Goal: Check status: Check status

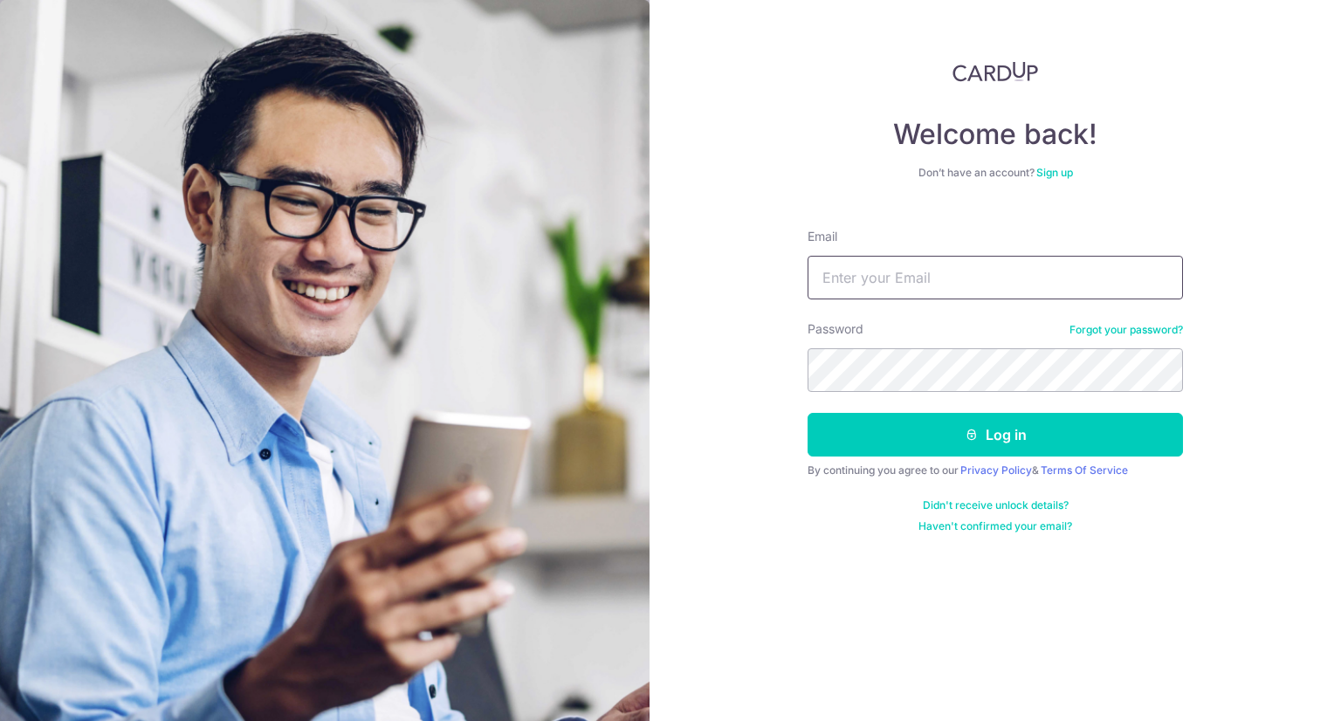
click at [844, 281] on input "Email" at bounding box center [994, 278] width 375 height 44
type input "[EMAIL_ADDRESS][DOMAIN_NAME]"
click at [807, 413] on button "Log in" at bounding box center [994, 435] width 375 height 44
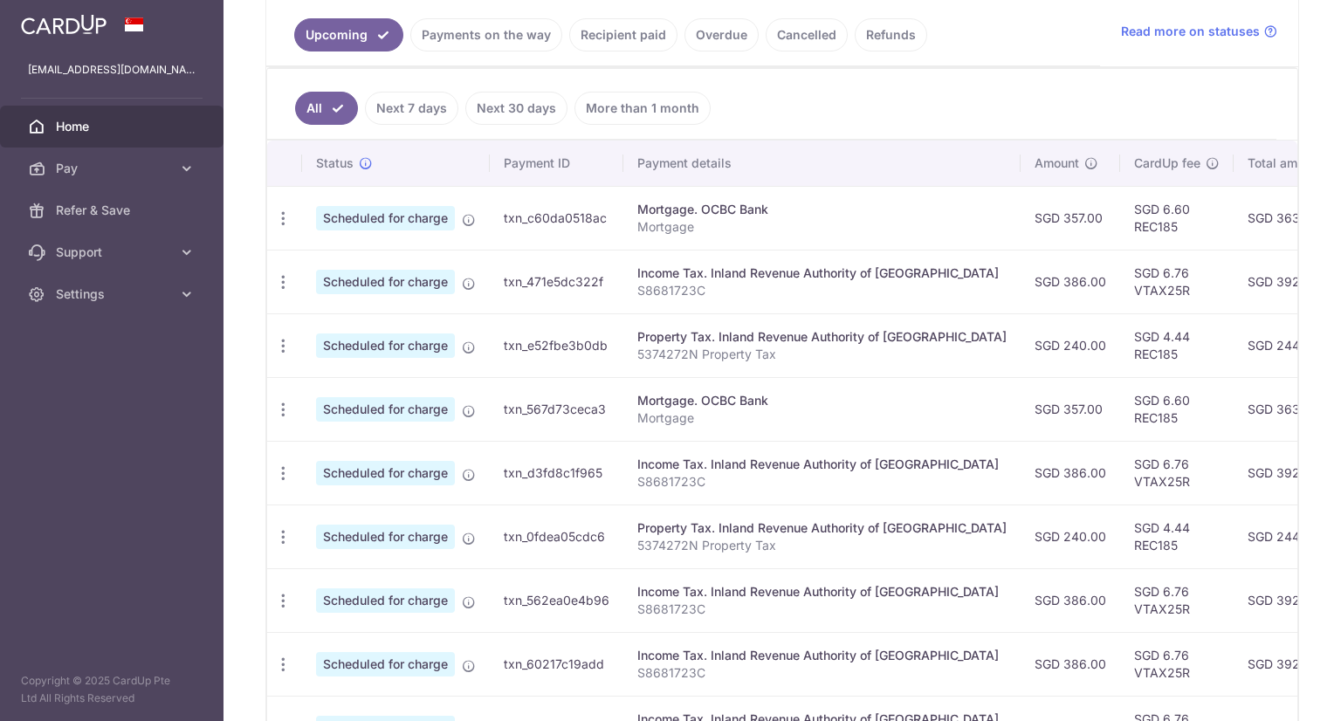
scroll to position [370, 0]
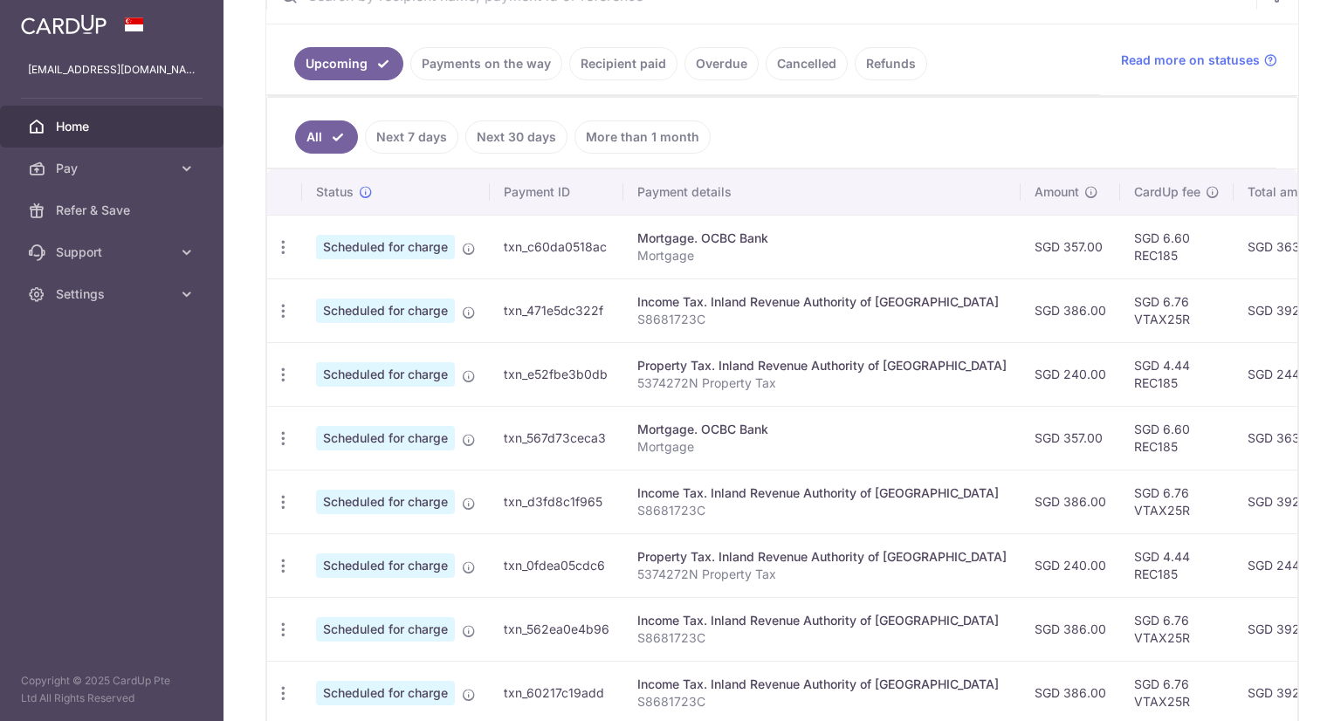
click at [468, 60] on link "Payments on the way" at bounding box center [486, 63] width 152 height 33
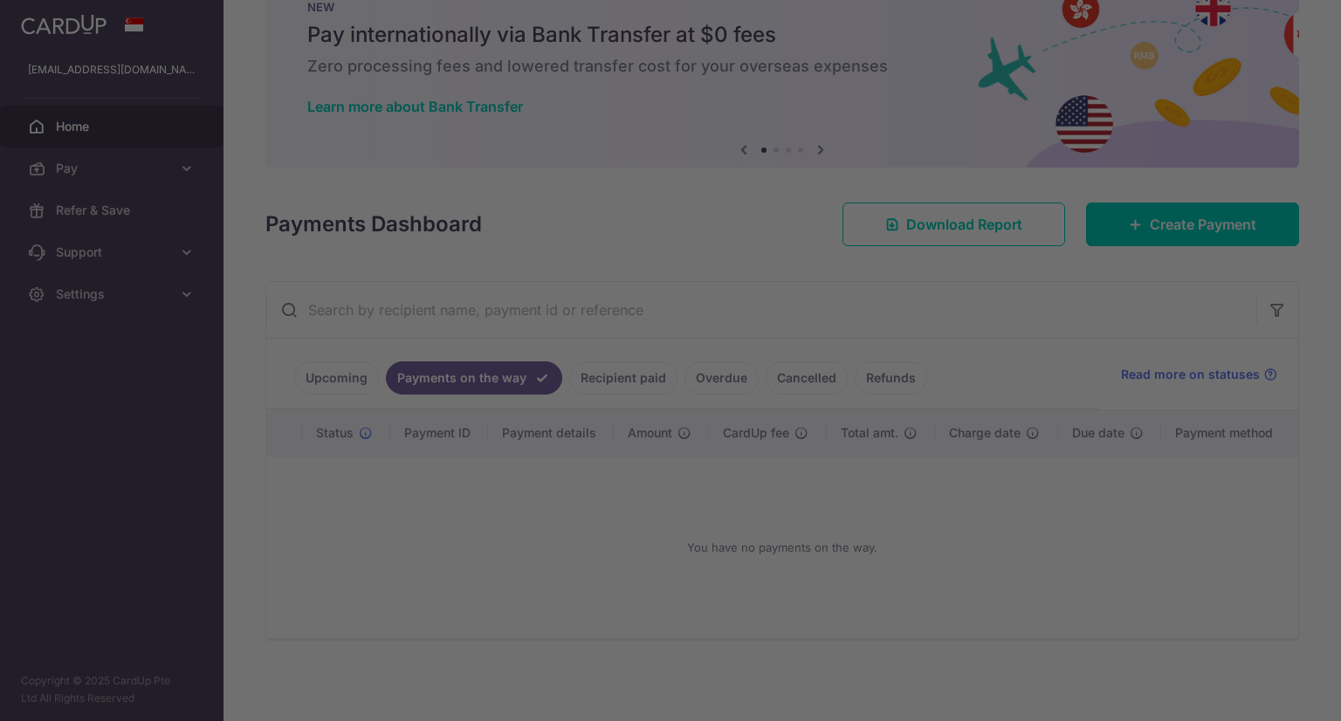
scroll to position [0, 0]
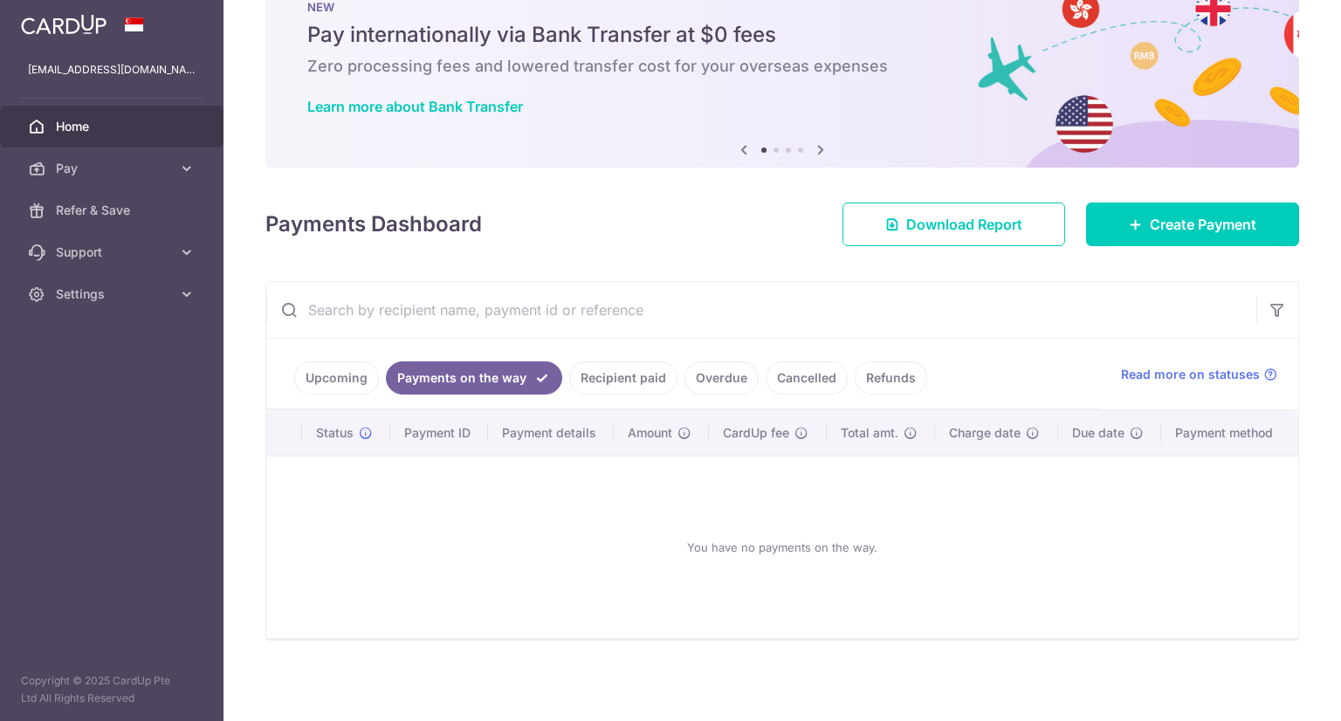
click at [607, 379] on link "Recipient paid" at bounding box center [623, 377] width 108 height 33
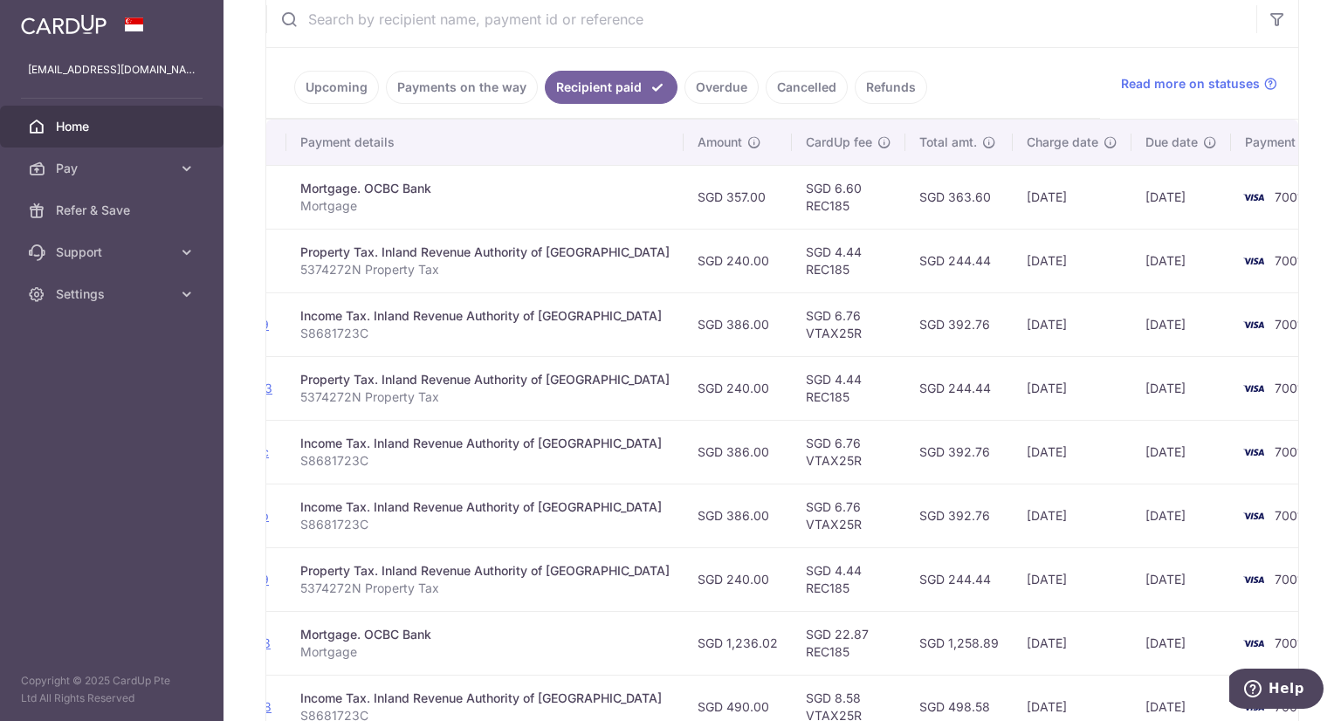
scroll to position [385, 0]
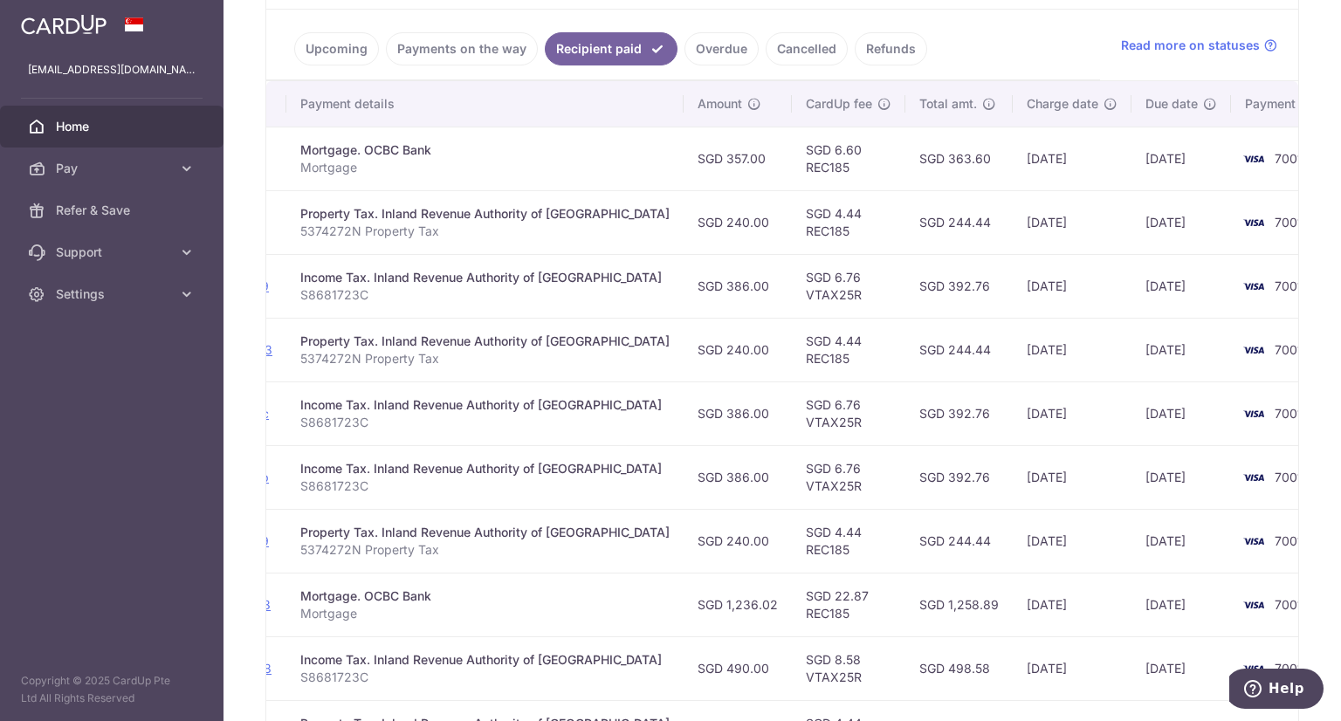
click at [328, 51] on link "Upcoming" at bounding box center [336, 48] width 85 height 33
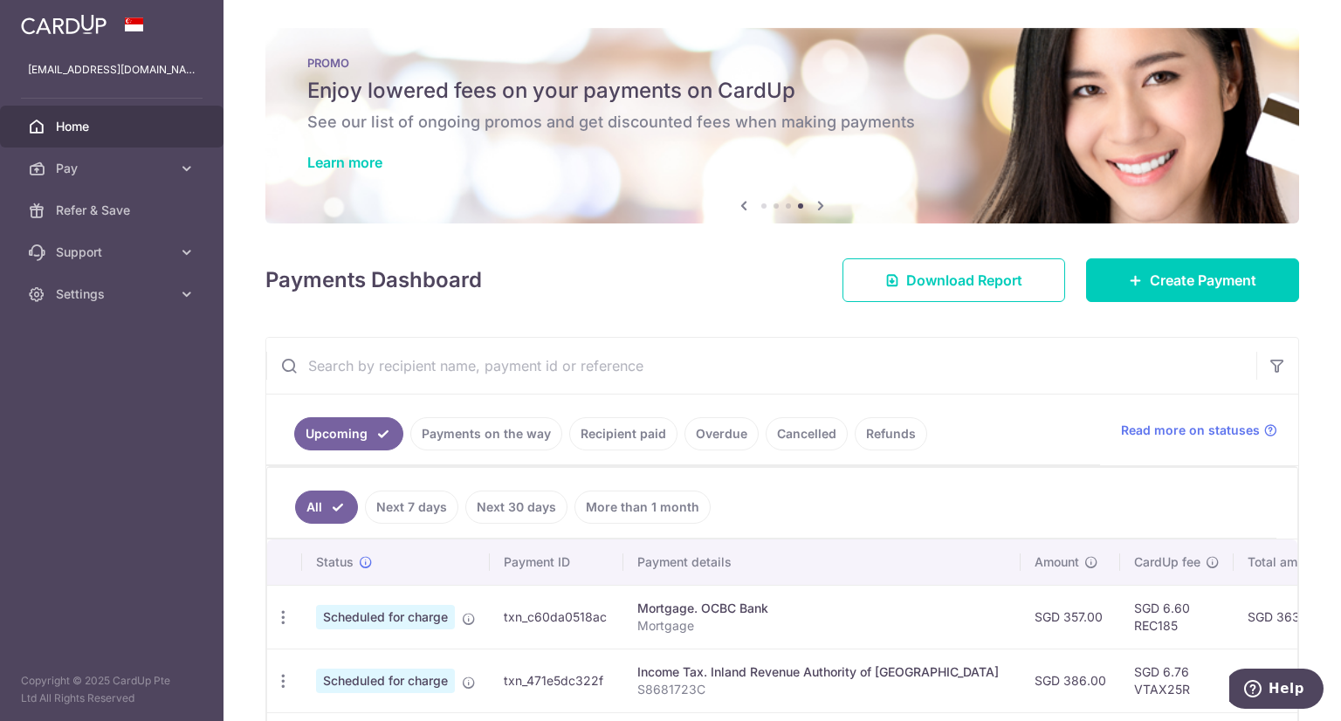
scroll to position [175, 0]
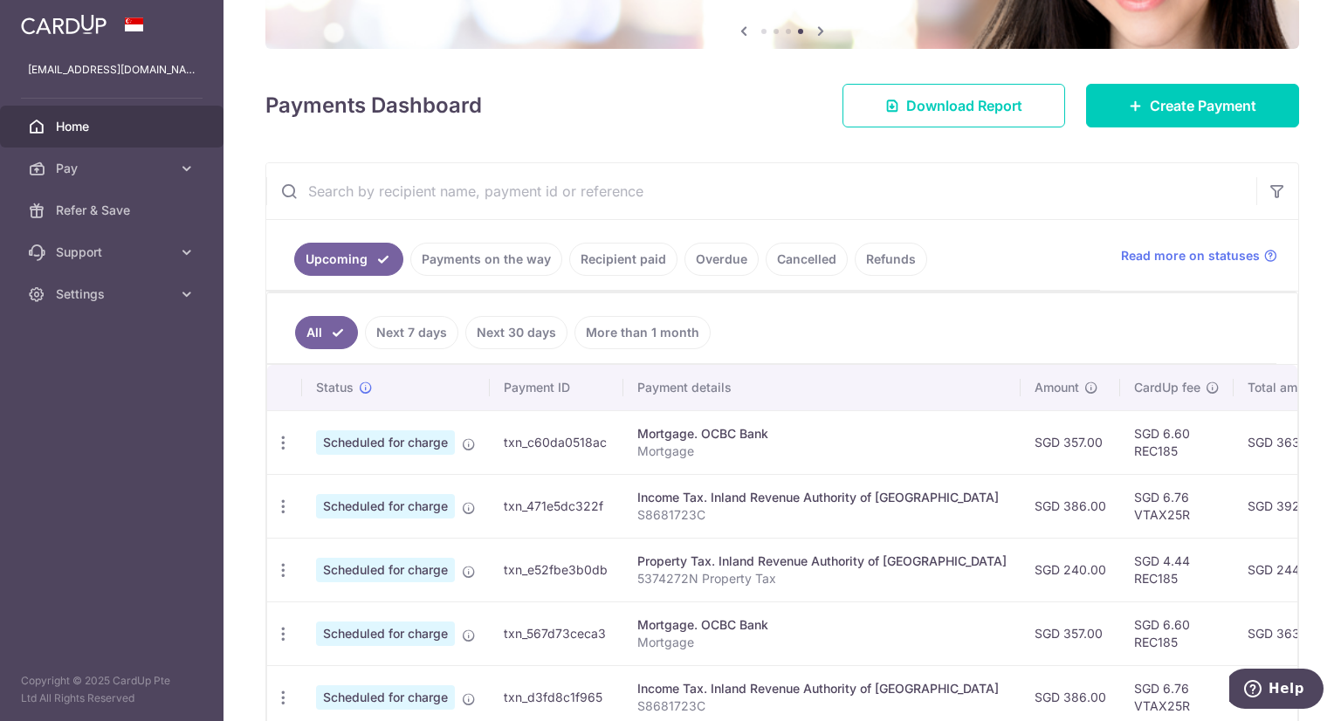
click at [616, 262] on link "Recipient paid" at bounding box center [623, 259] width 108 height 33
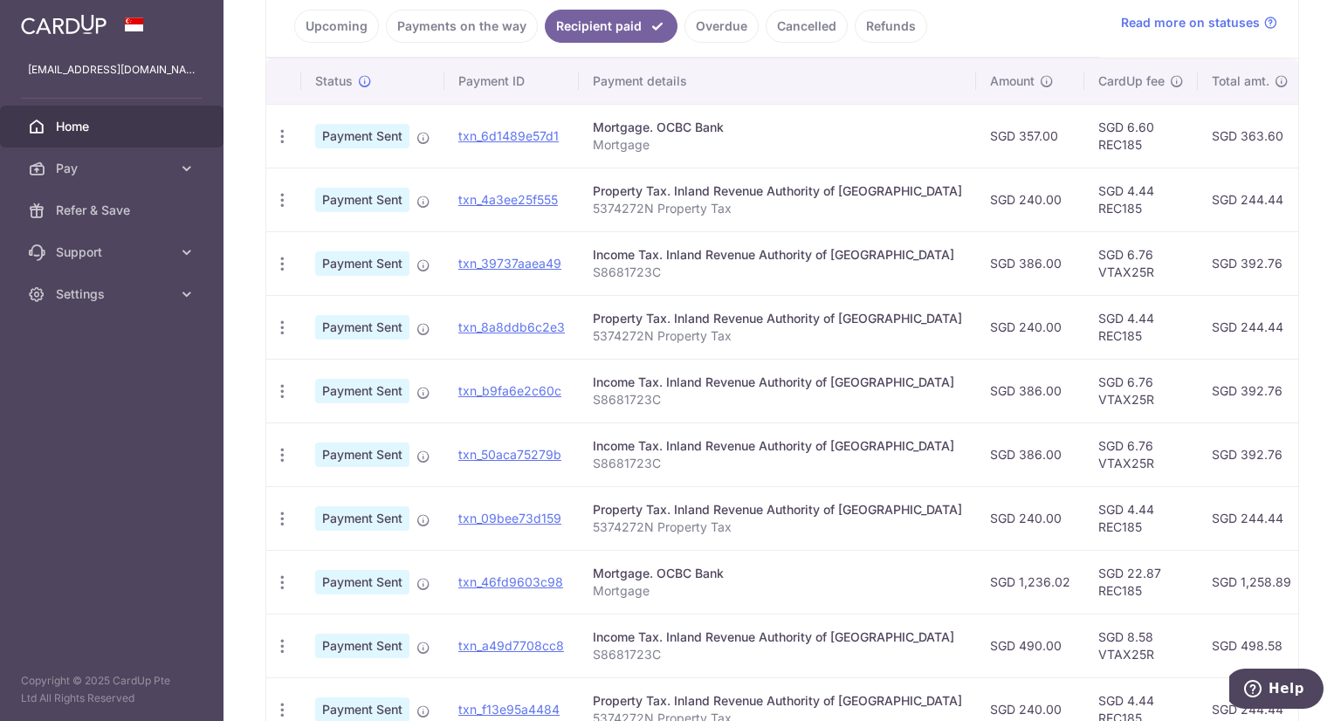
scroll to position [524, 0]
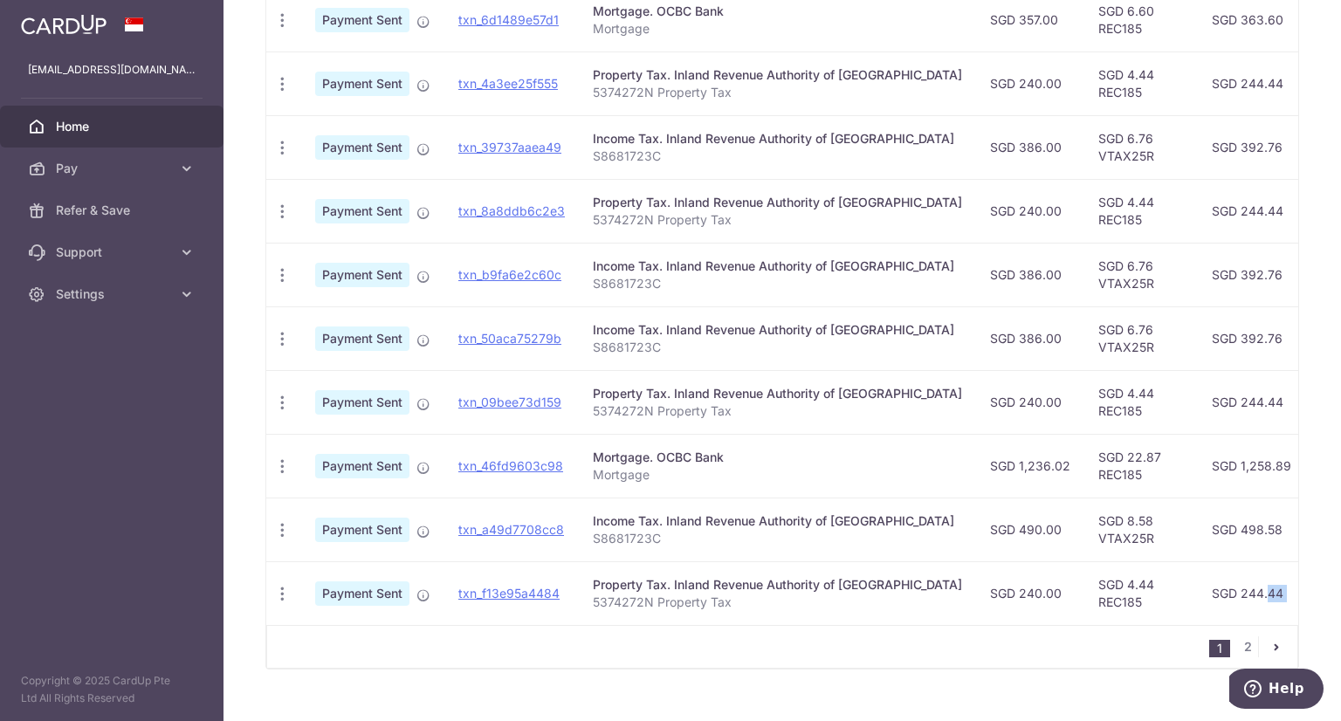
drag, startPoint x: 852, startPoint y: 630, endPoint x: 1170, endPoint y: 611, distance: 318.3
click at [1168, 613] on div "Status Payment ID Payment details Amount CardUp fee Total amt. Charge date Due …" at bounding box center [782, 305] width 1032 height 726
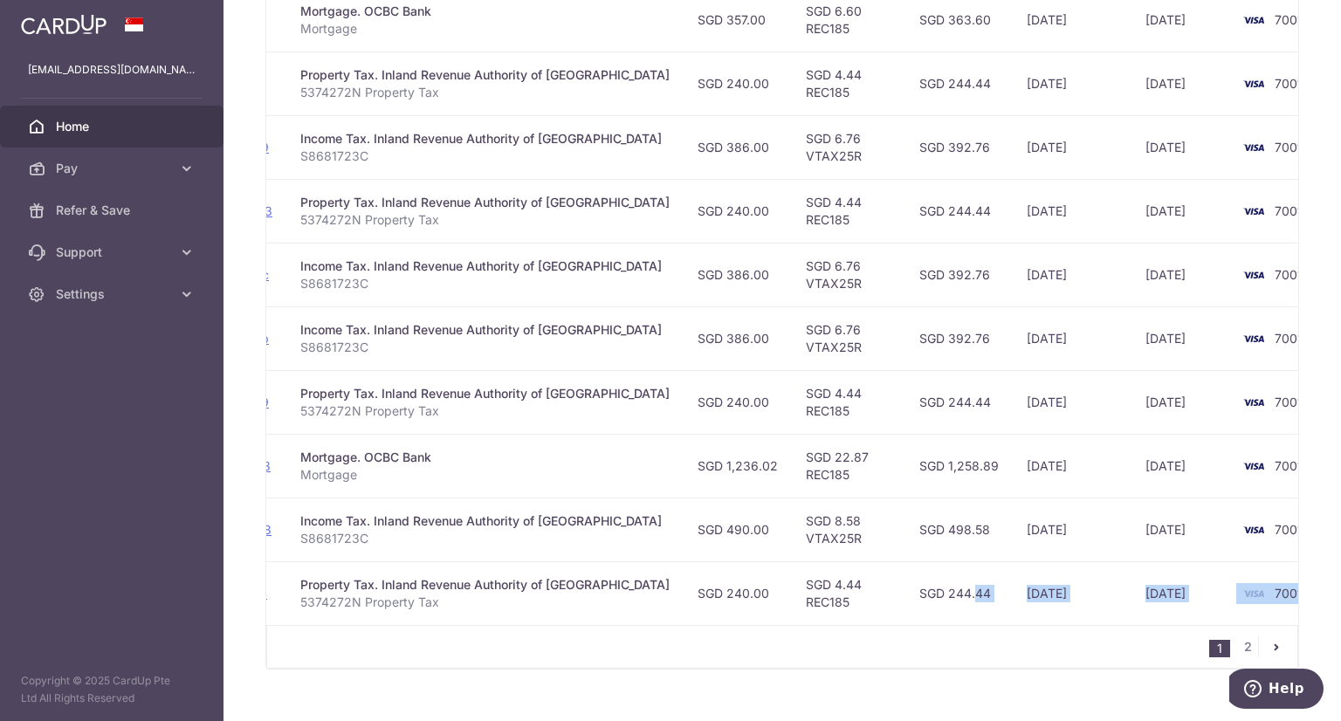
scroll to position [175, 0]
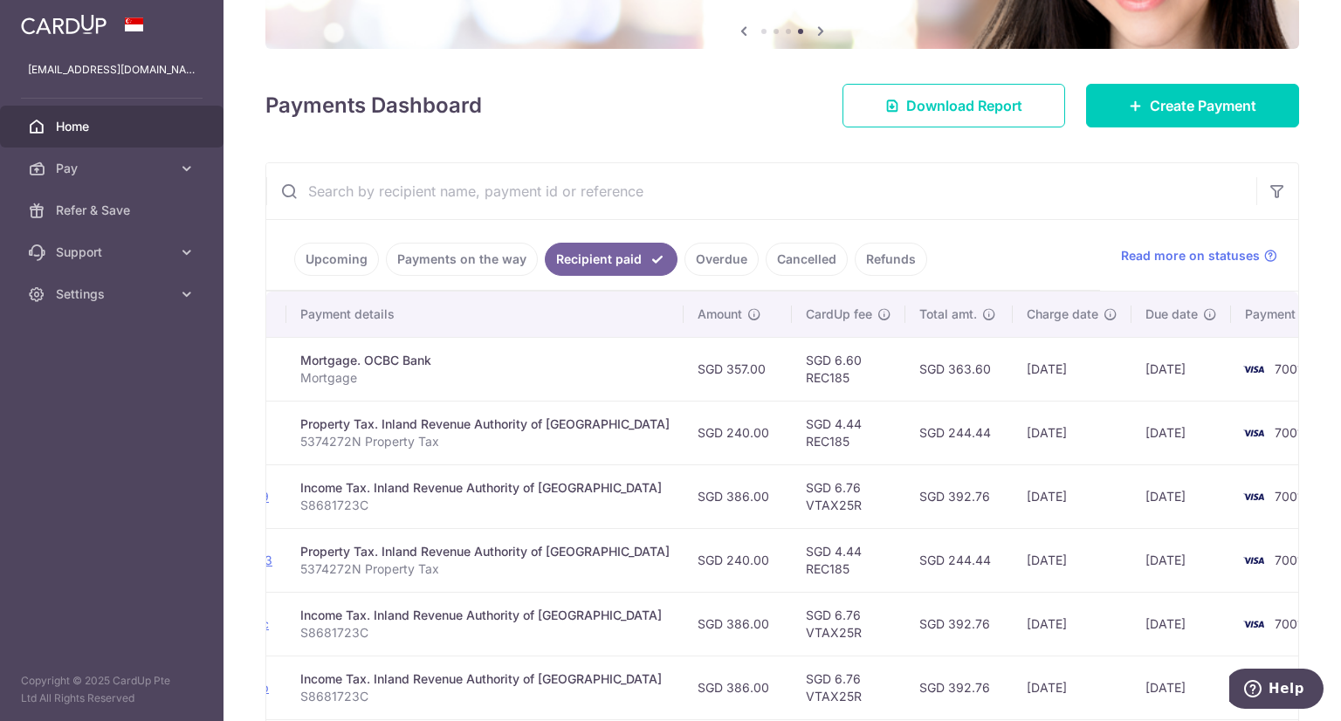
click at [834, 206] on input "text" at bounding box center [761, 191] width 990 height 56
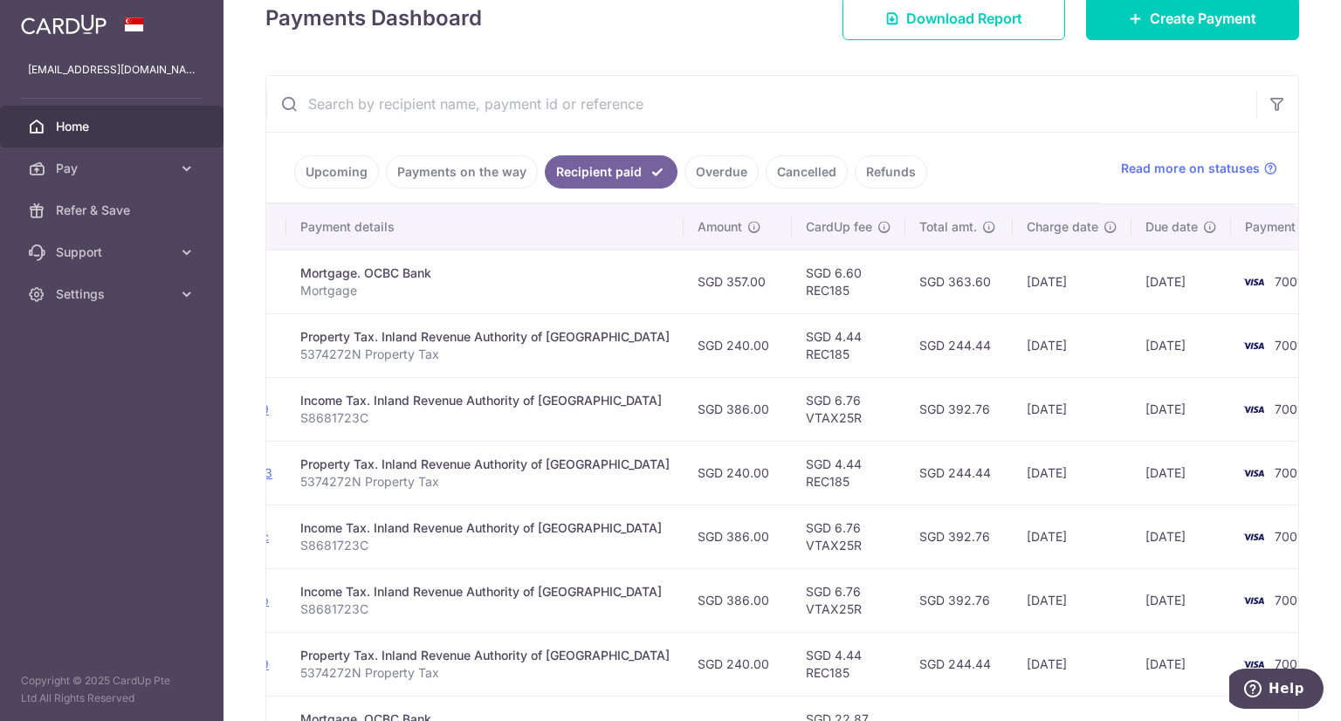
click at [705, 164] on link "Overdue" at bounding box center [721, 171] width 74 height 33
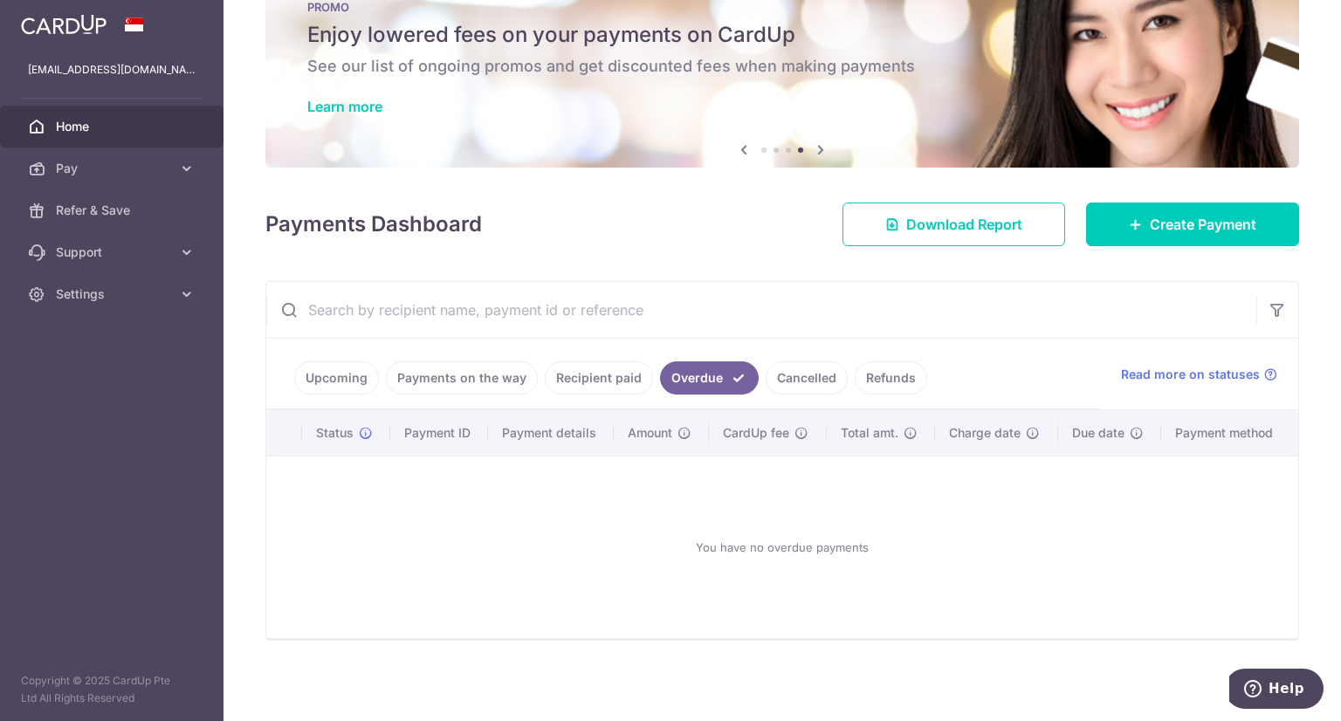
click at [798, 374] on link "Cancelled" at bounding box center [806, 377] width 82 height 33
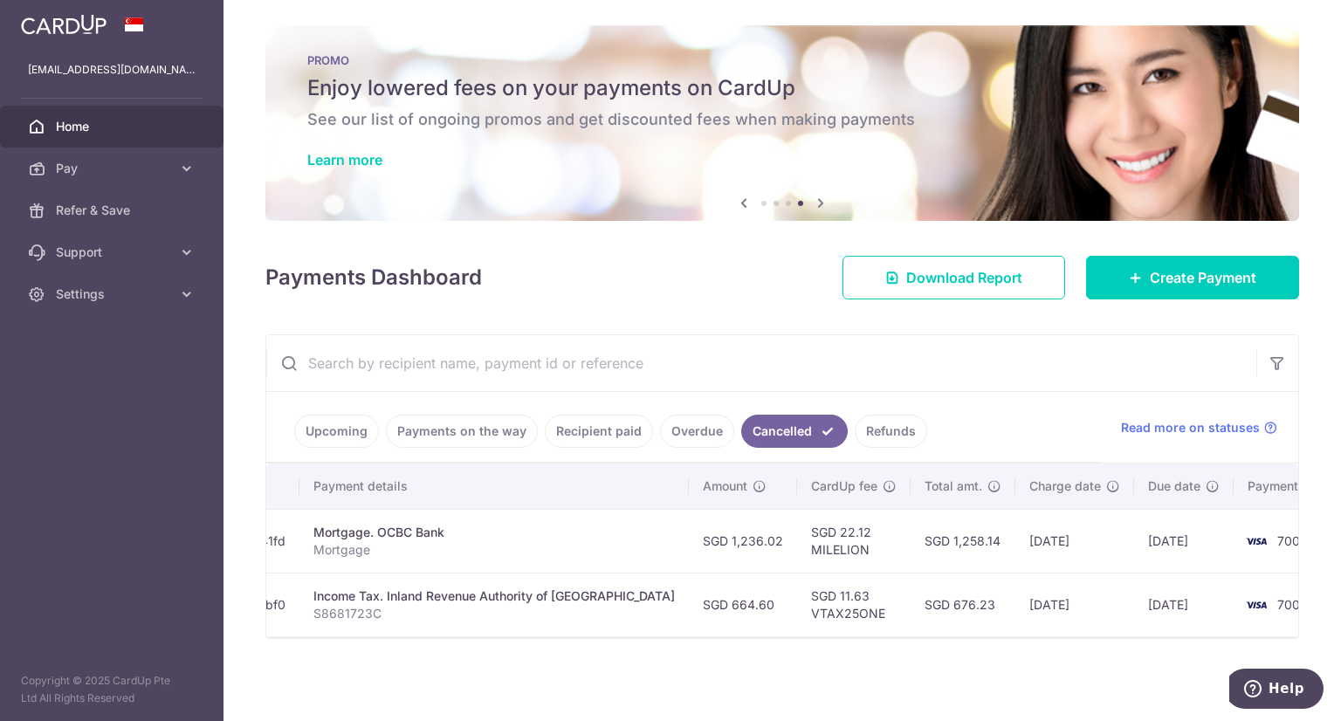
scroll to position [0, 310]
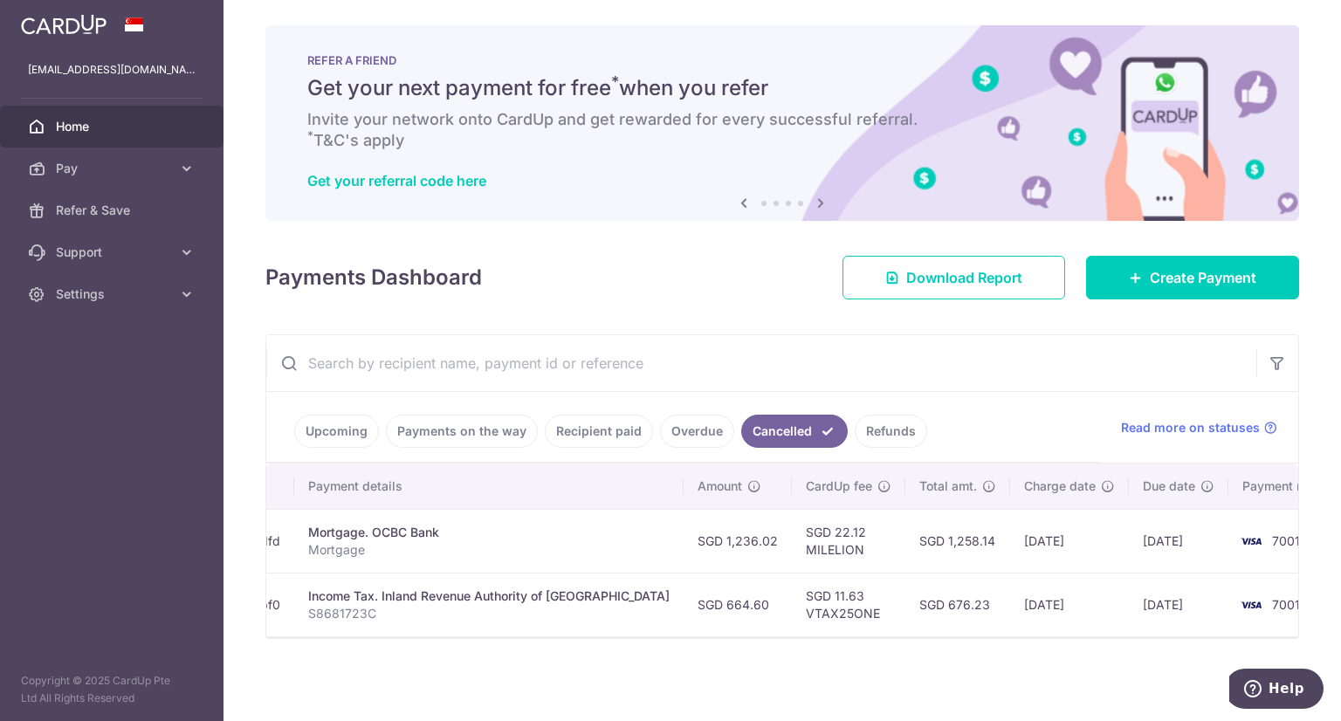
click at [882, 429] on link "Refunds" at bounding box center [890, 431] width 72 height 33
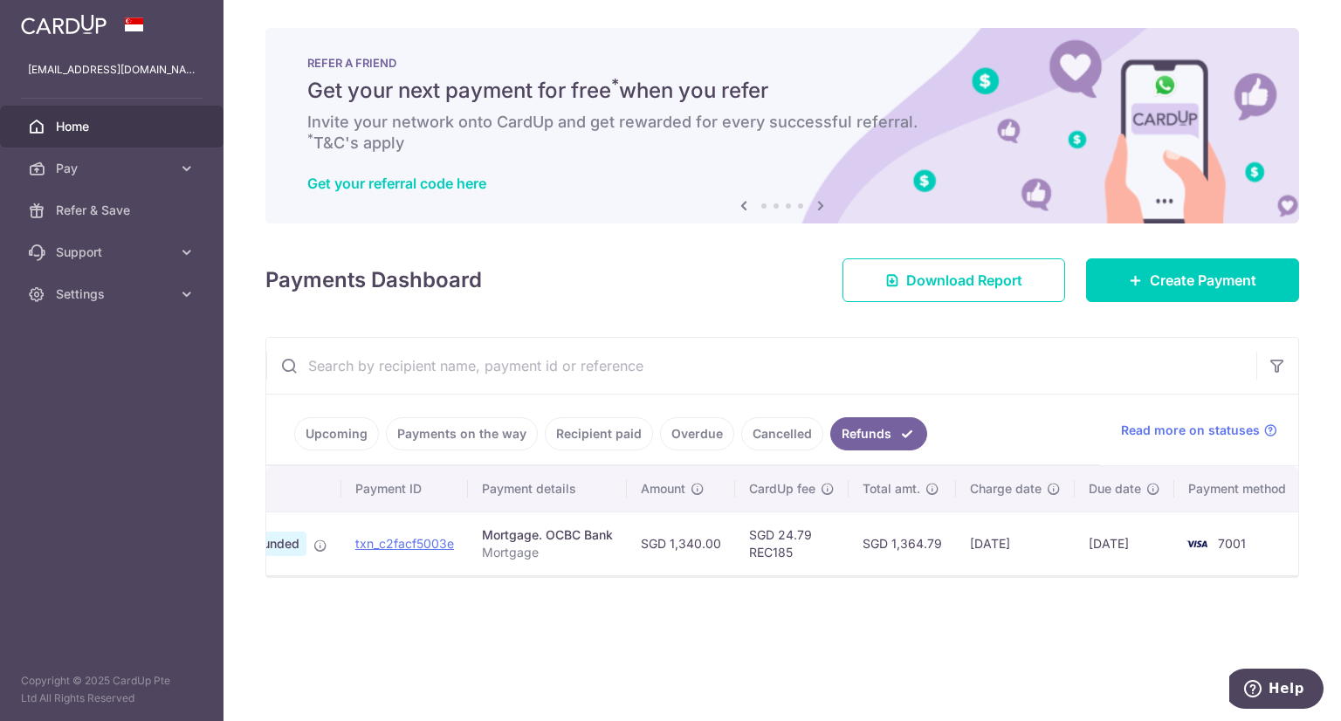
scroll to position [0, 0]
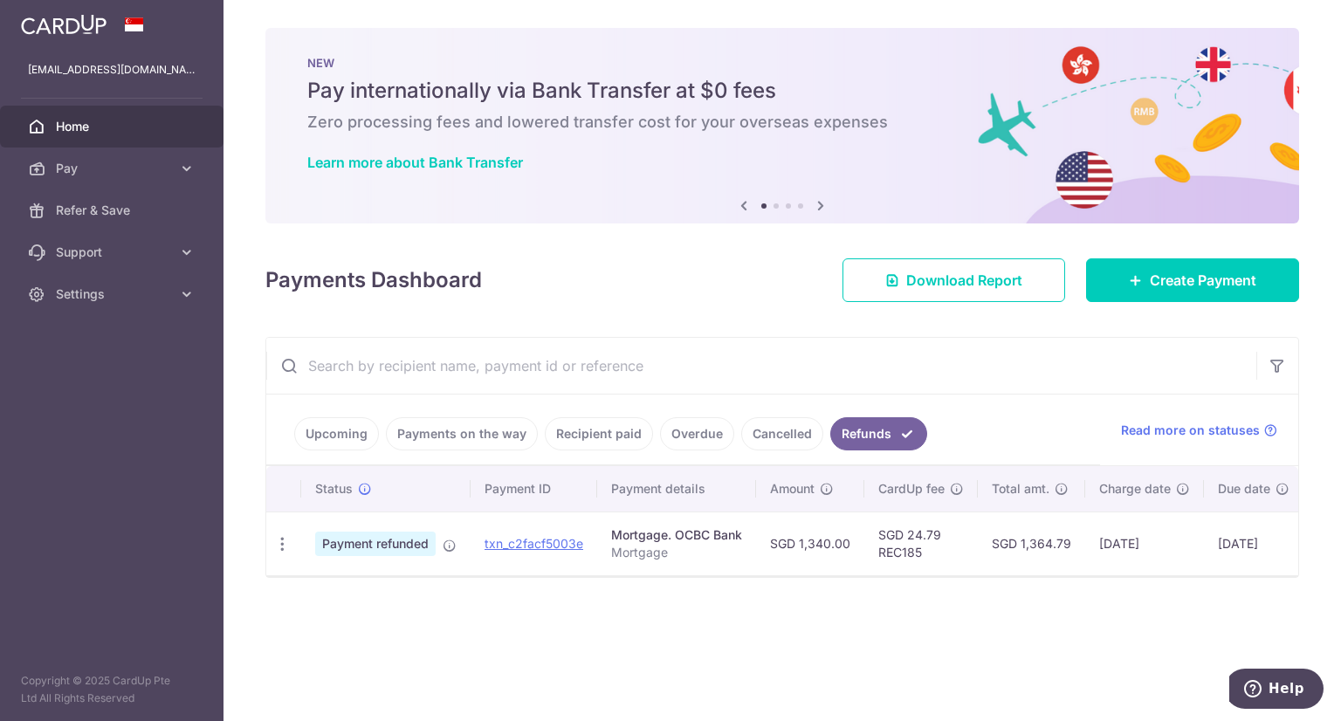
click at [759, 384] on input "text" at bounding box center [761, 366] width 990 height 56
click at [328, 428] on link "Upcoming" at bounding box center [336, 433] width 85 height 33
